Goal: Transaction & Acquisition: Purchase product/service

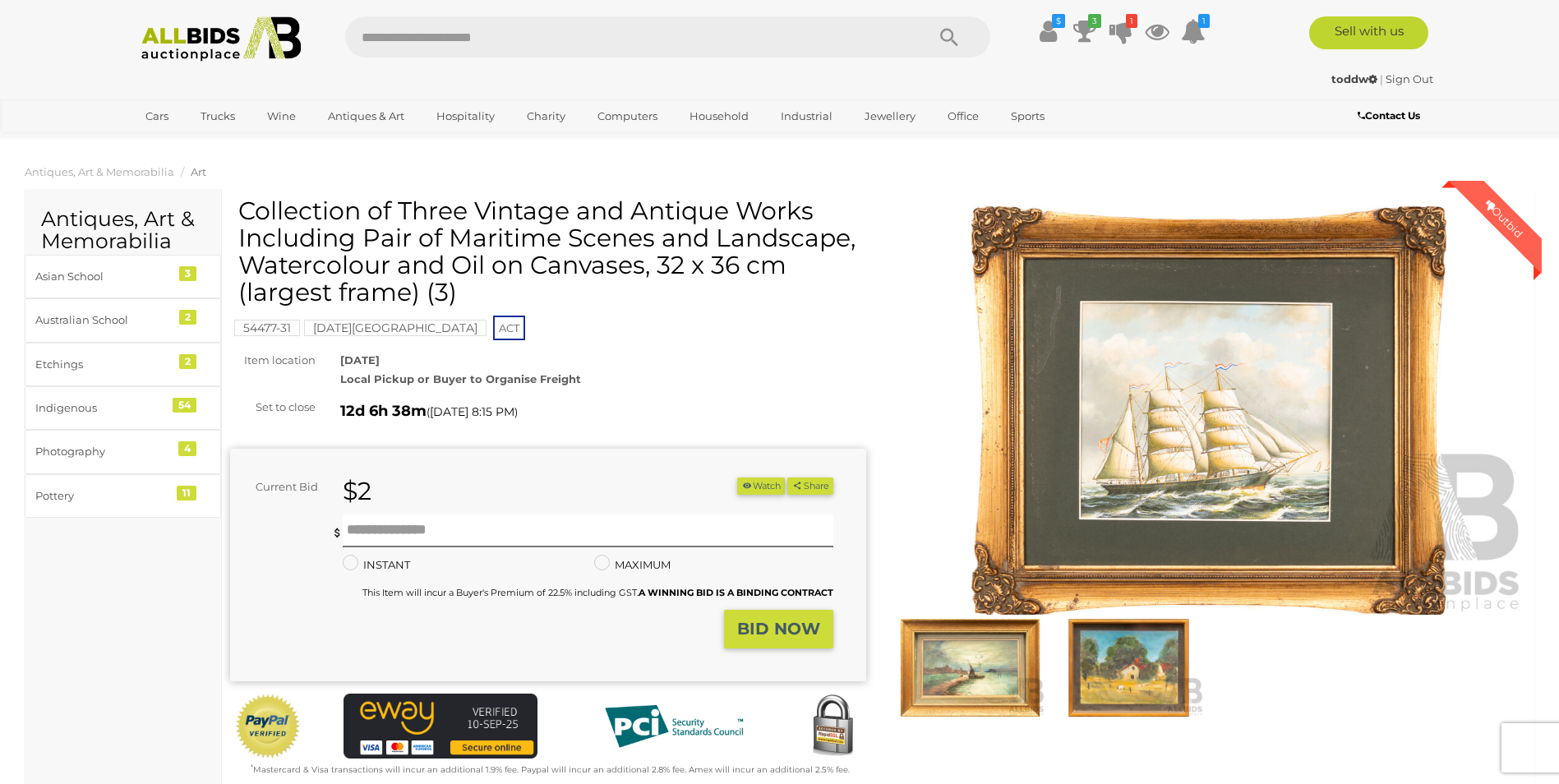
click at [970, 691] on img at bounding box center [970, 667] width 151 height 97
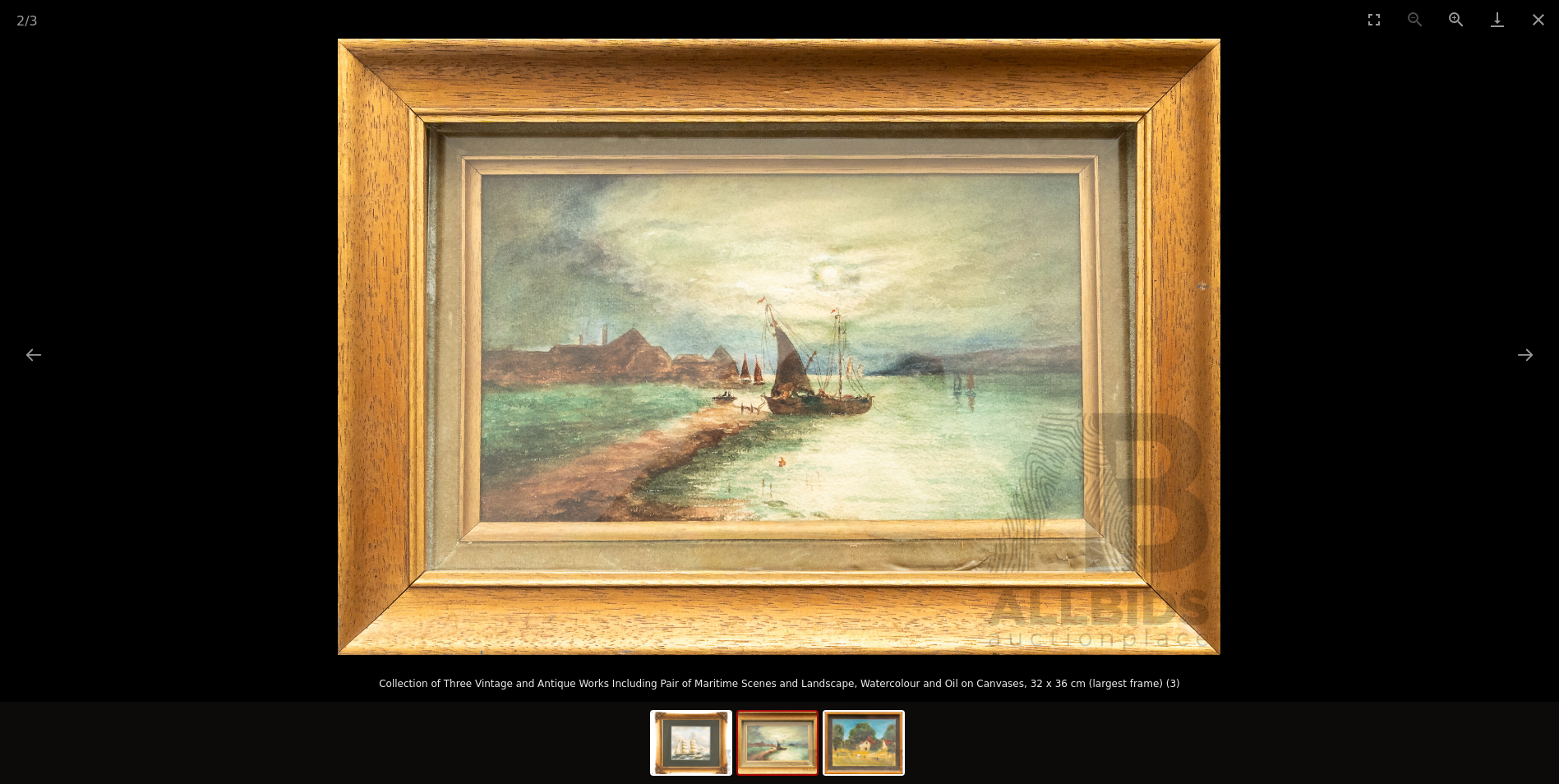
click at [787, 756] on img at bounding box center [777, 743] width 79 height 63
click at [843, 761] on img at bounding box center [863, 743] width 79 height 63
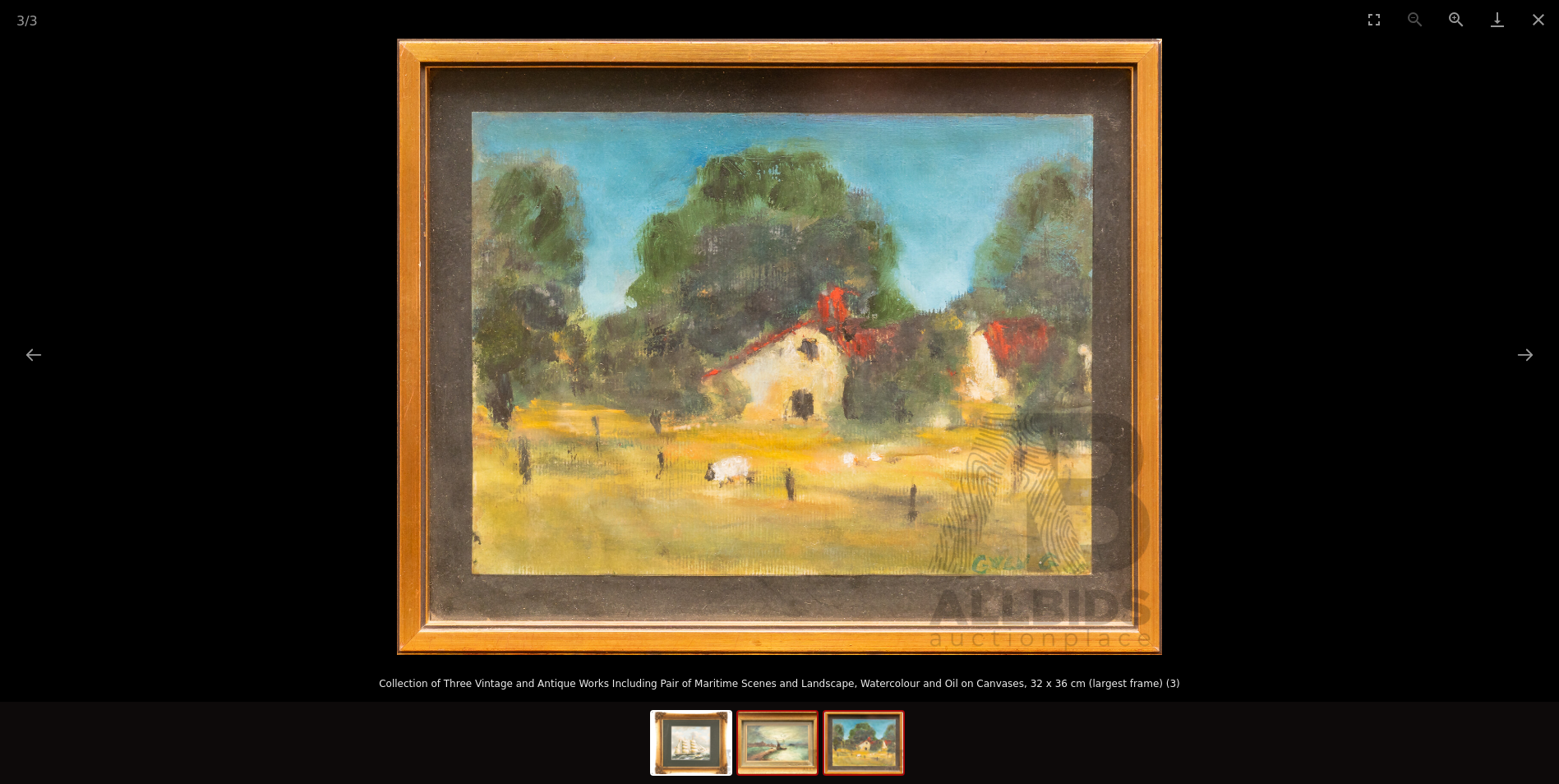
click at [794, 758] on img at bounding box center [777, 743] width 79 height 63
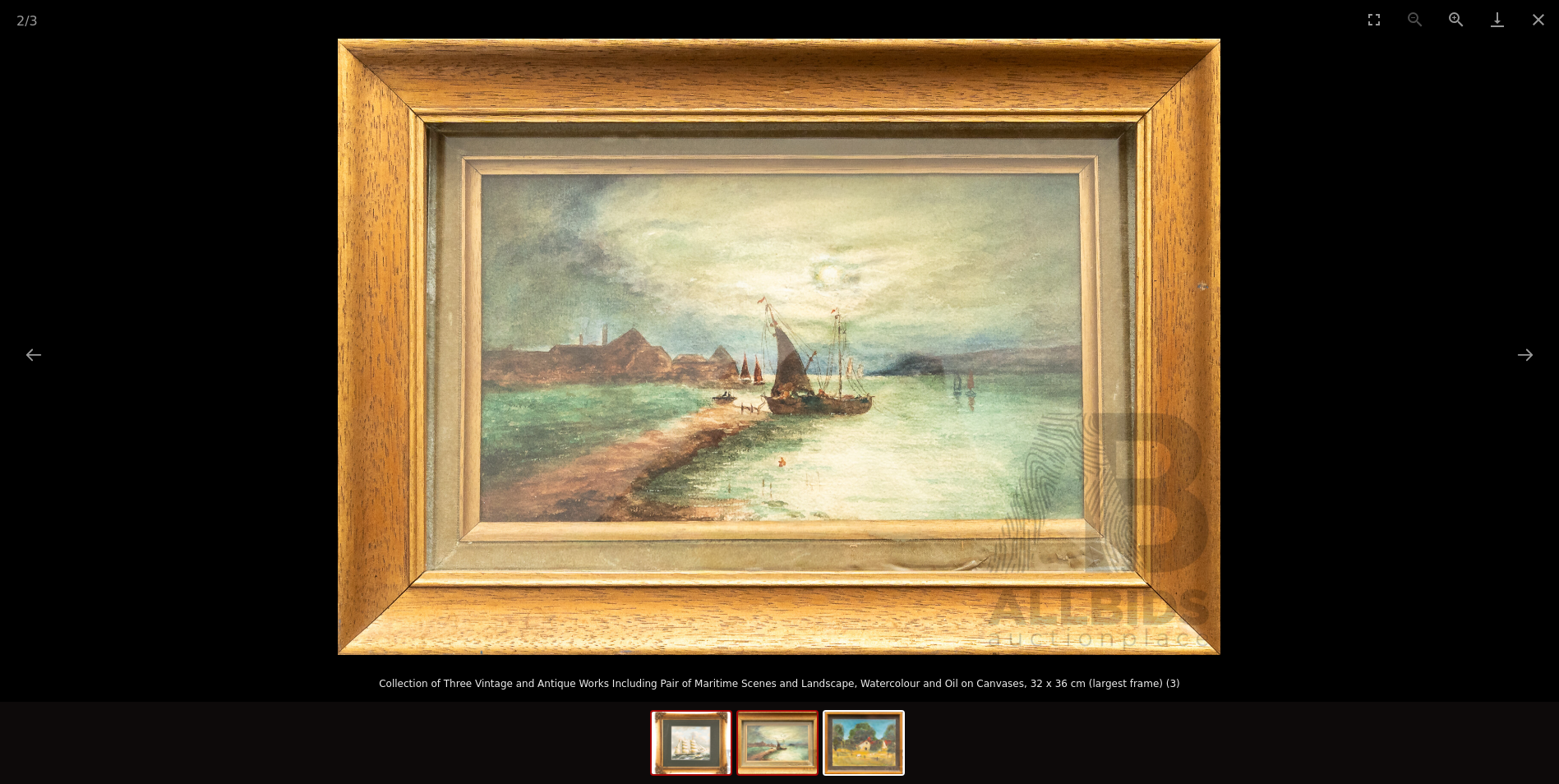
click at [698, 754] on img at bounding box center [691, 743] width 79 height 63
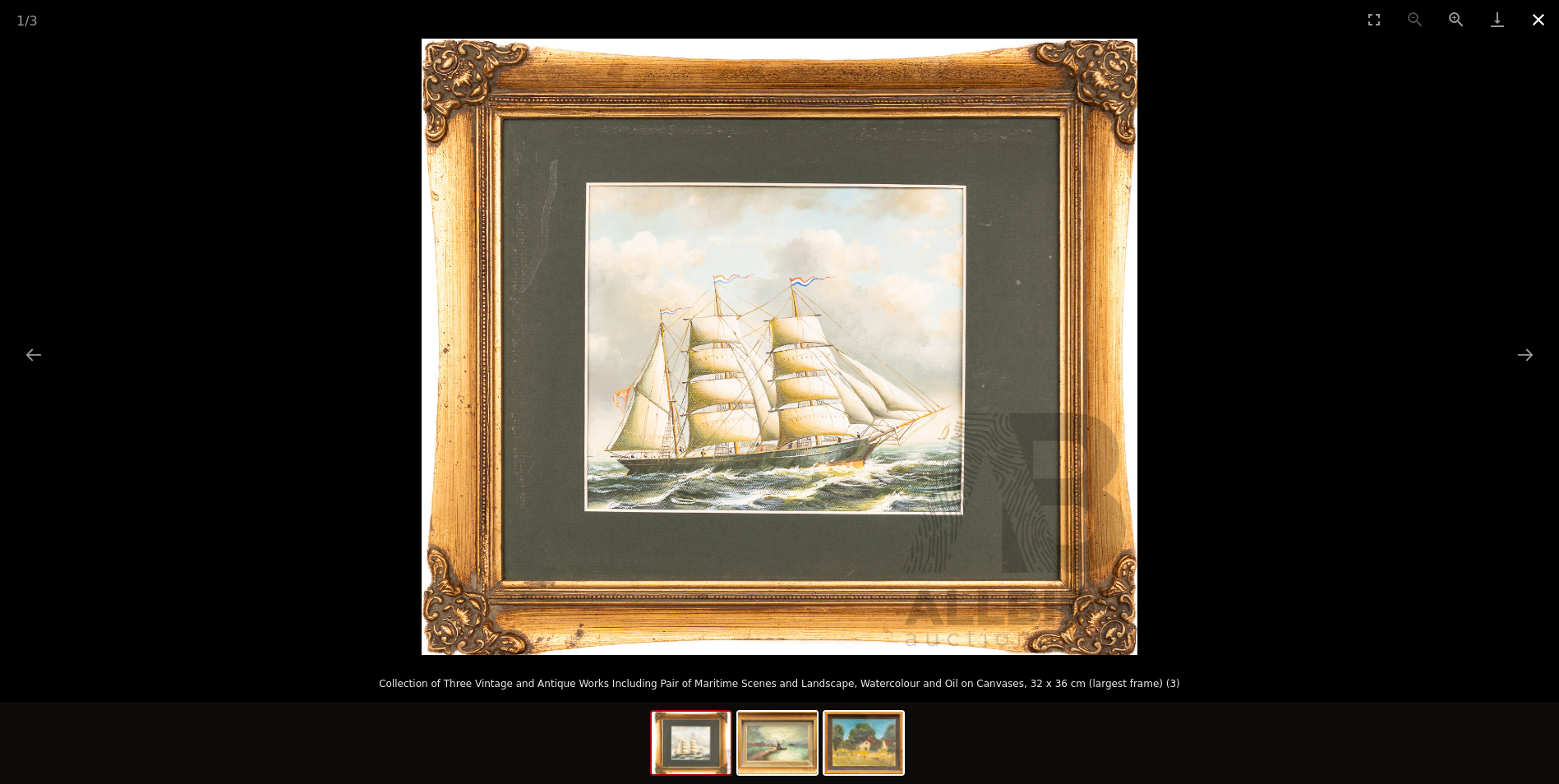
click at [1535, 16] on button "Close gallery" at bounding box center [1538, 19] width 41 height 38
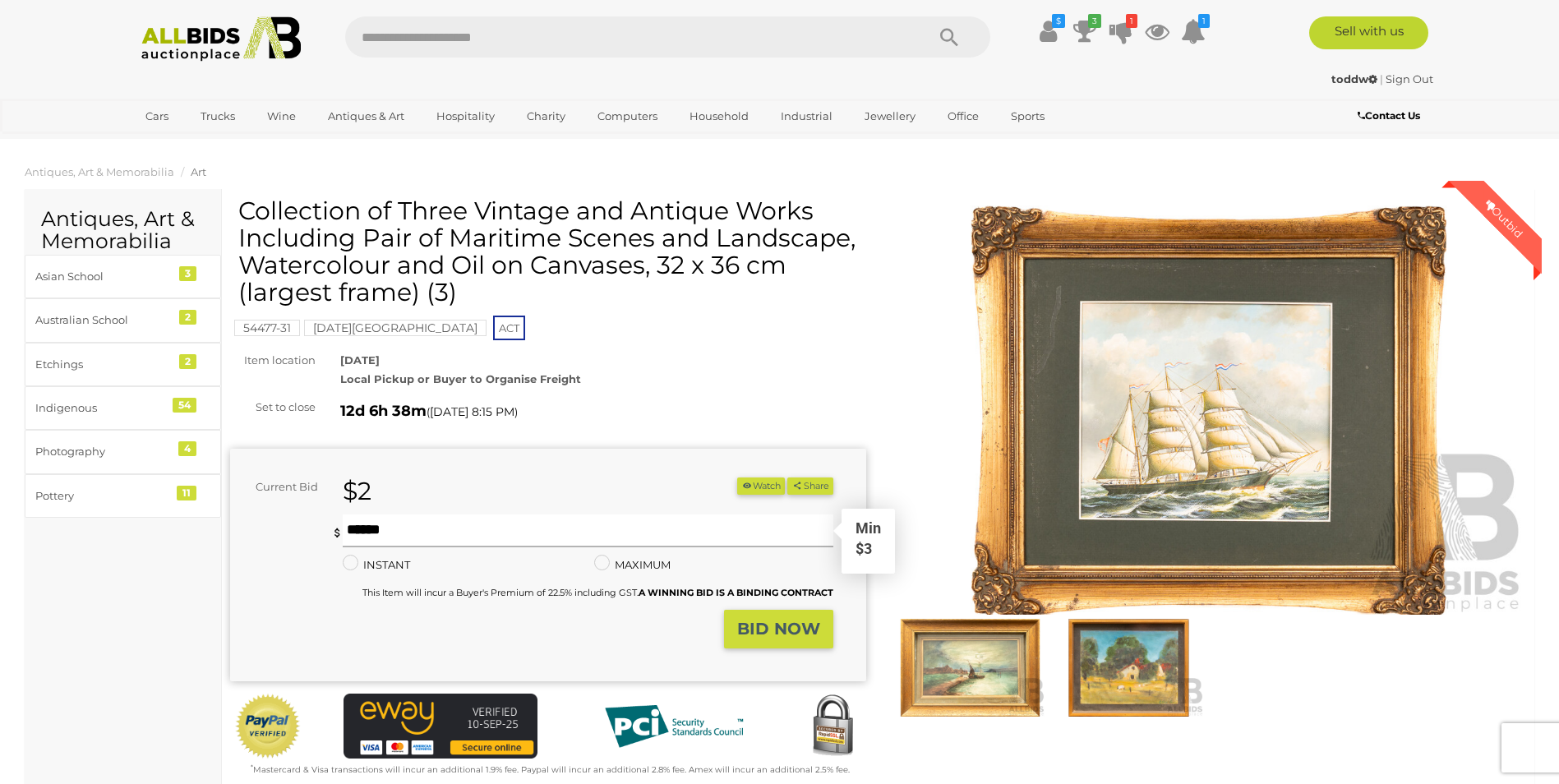
click at [409, 522] on input "text" at bounding box center [588, 531] width 490 height 33
type input "**"
click at [786, 647] on button "BID NOW" at bounding box center [779, 628] width 110 height 38
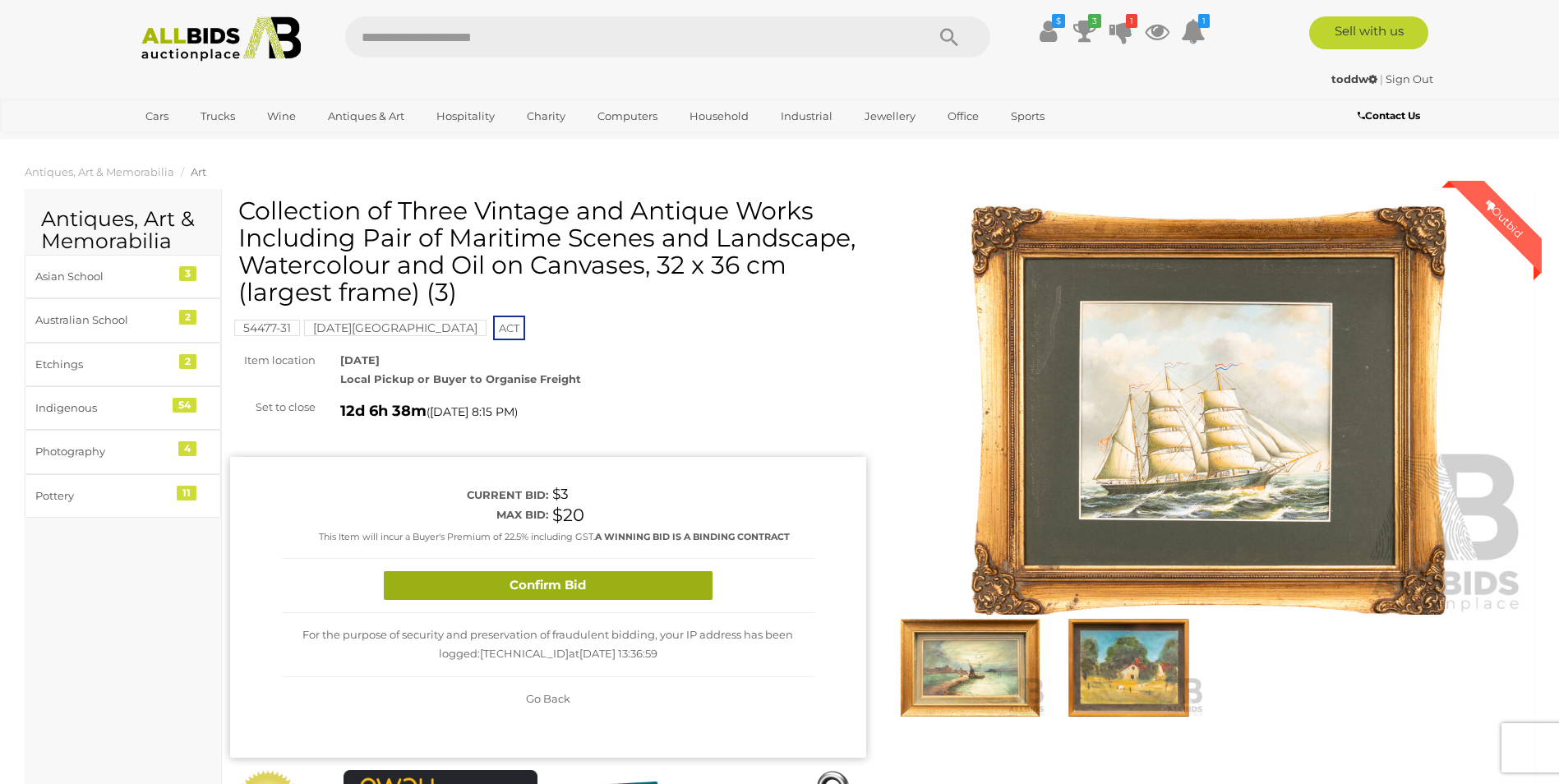
click at [621, 597] on button "Confirm Bid" at bounding box center [548, 585] width 329 height 29
